Goal: Find specific page/section: Find specific page/section

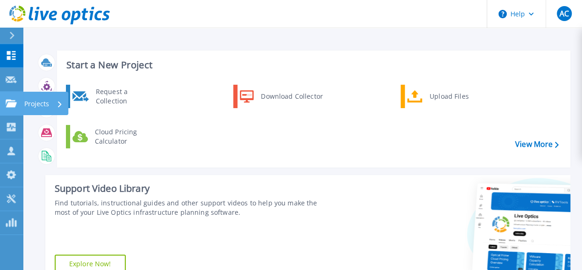
click at [47, 101] on p "Projects" at bounding box center [36, 104] width 25 height 24
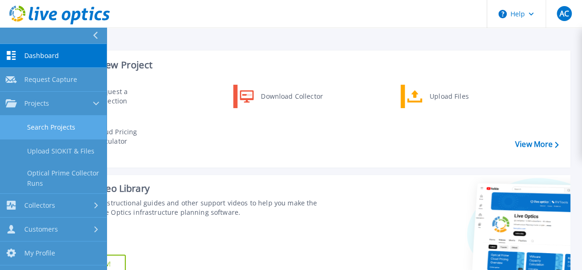
click at [51, 125] on link "Search Projects" at bounding box center [53, 128] width 107 height 24
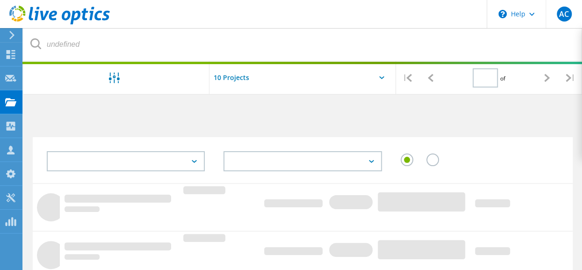
type input "1"
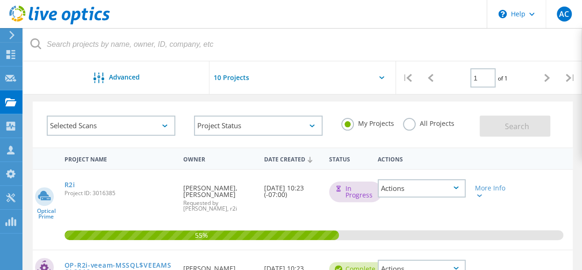
scroll to position [47, 0]
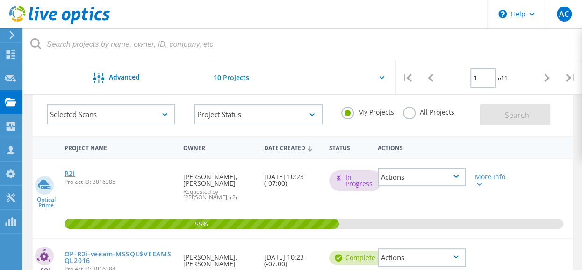
click at [65, 172] on link "R2i" at bounding box center [70, 173] width 11 height 7
